Goal: Find specific page/section: Find specific page/section

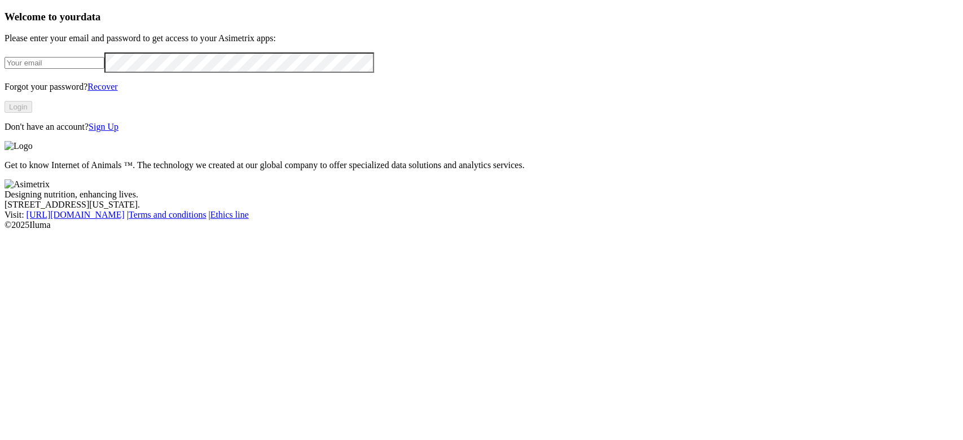
type input "[PERSON_NAME][EMAIL_ADDRESS][PERSON_NAME][DOMAIN_NAME]"
click at [32, 113] on button "Login" at bounding box center [19, 107] width 28 height 12
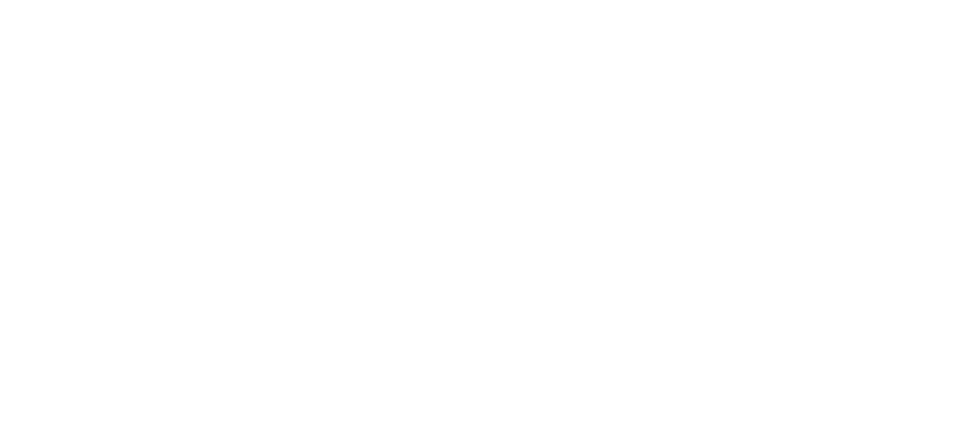
click at [810, 370] on div "NORAVES" at bounding box center [482, 379] width 954 height 19
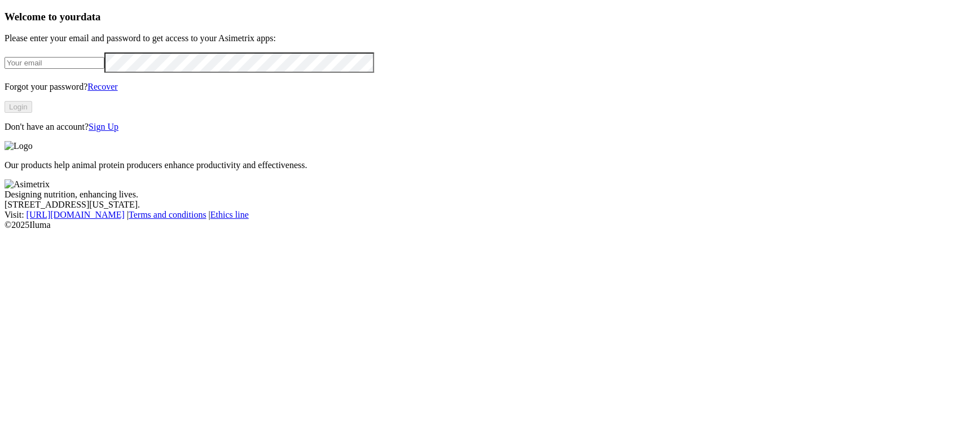
type input "eliana.giraldo@vantu.com.co"
click at [32, 113] on button "Login" at bounding box center [19, 107] width 28 height 12
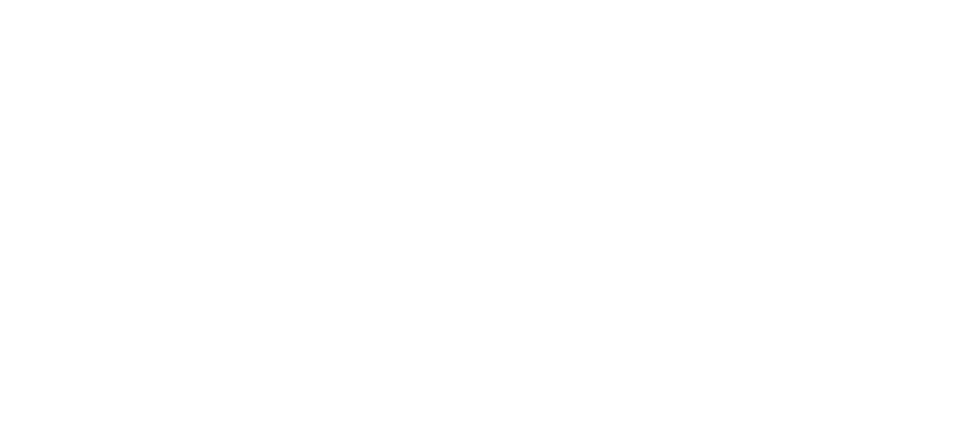
scroll to position [75, 0]
